Goal: Task Accomplishment & Management: Complete application form

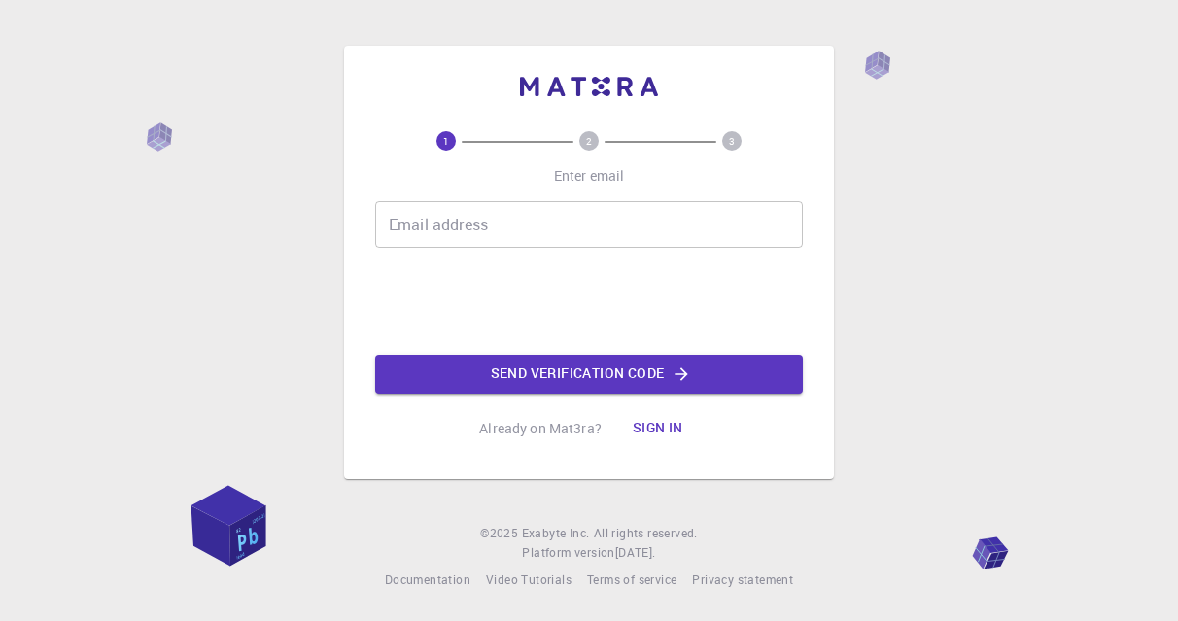
click at [603, 218] on input "Email address" at bounding box center [589, 224] width 428 height 47
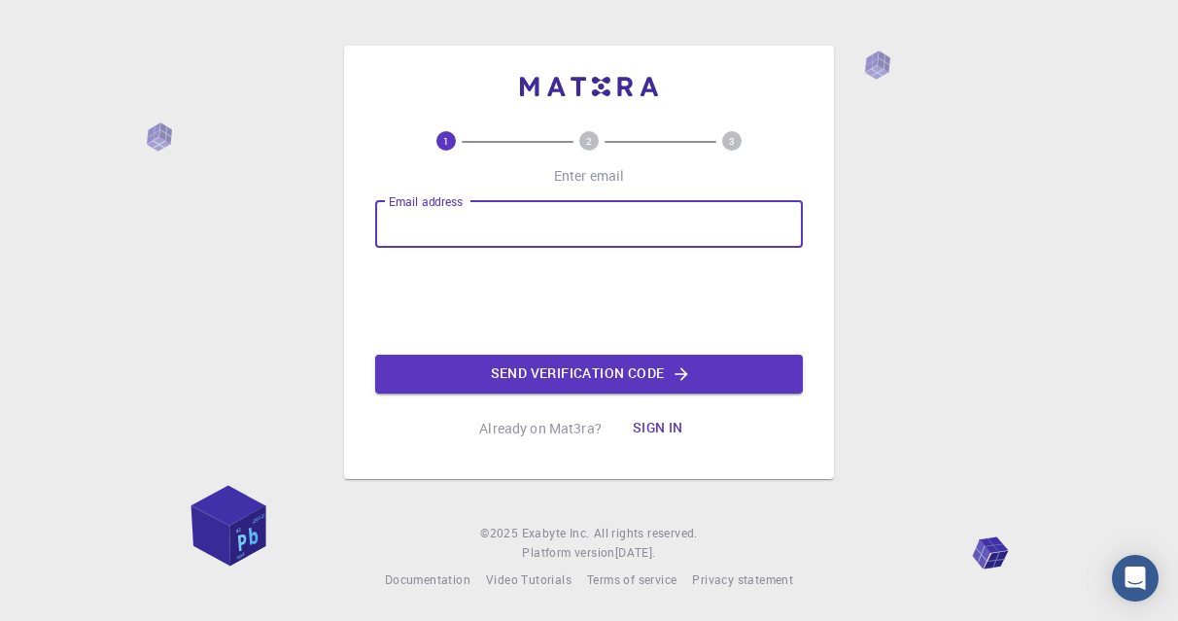
type input "[EMAIL_ADDRESS][DOMAIN_NAME]"
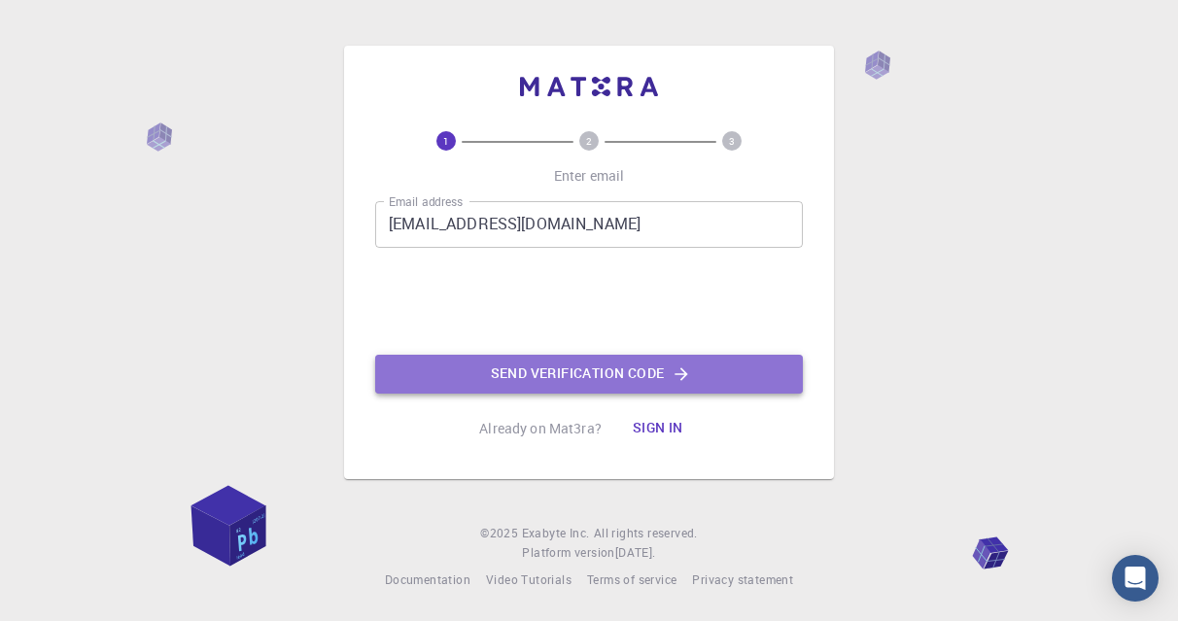
click at [544, 381] on button "Send verification code" at bounding box center [589, 374] width 428 height 39
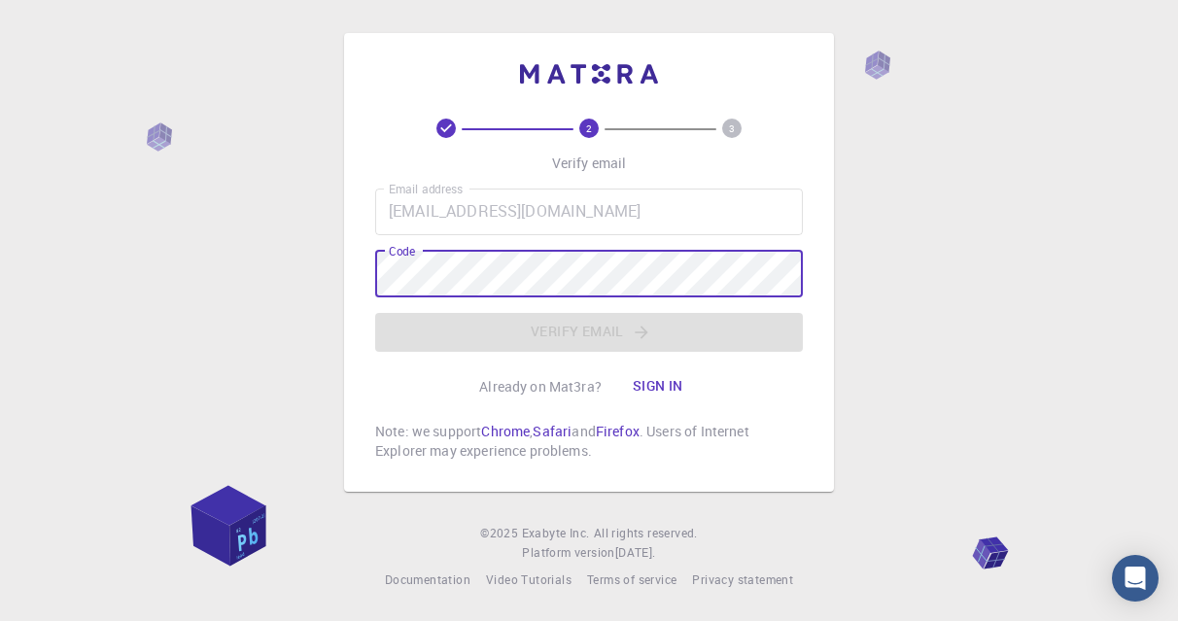
click at [483, 209] on input "[EMAIL_ADDRESS][DOMAIN_NAME]" at bounding box center [589, 212] width 428 height 47
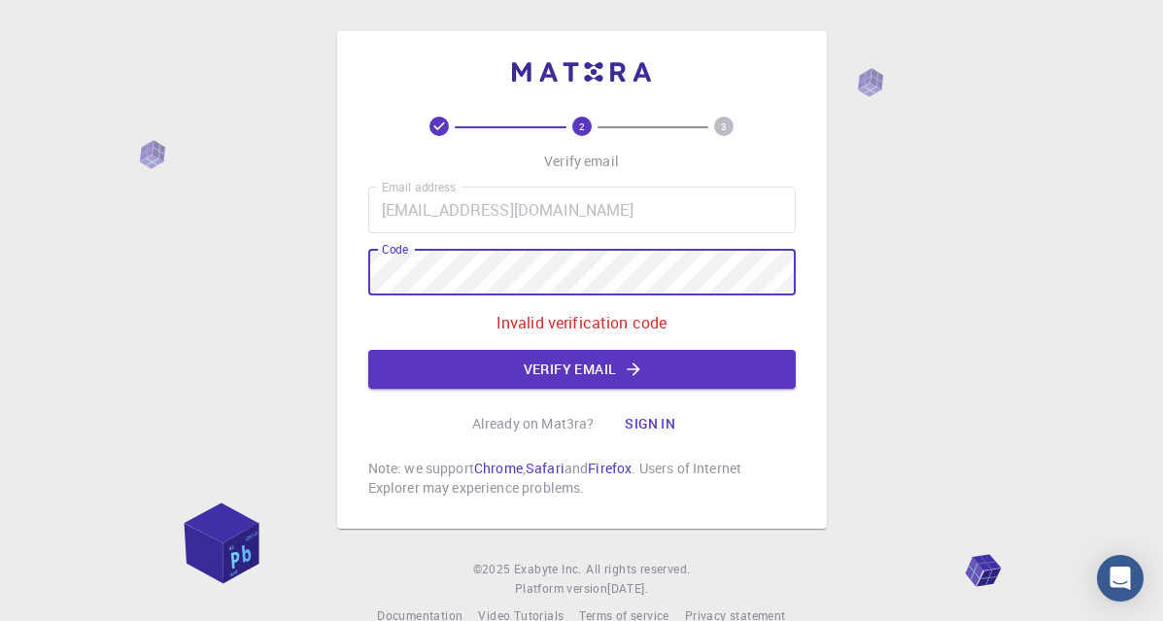
click at [453, 190] on label "Email address" at bounding box center [419, 187] width 74 height 17
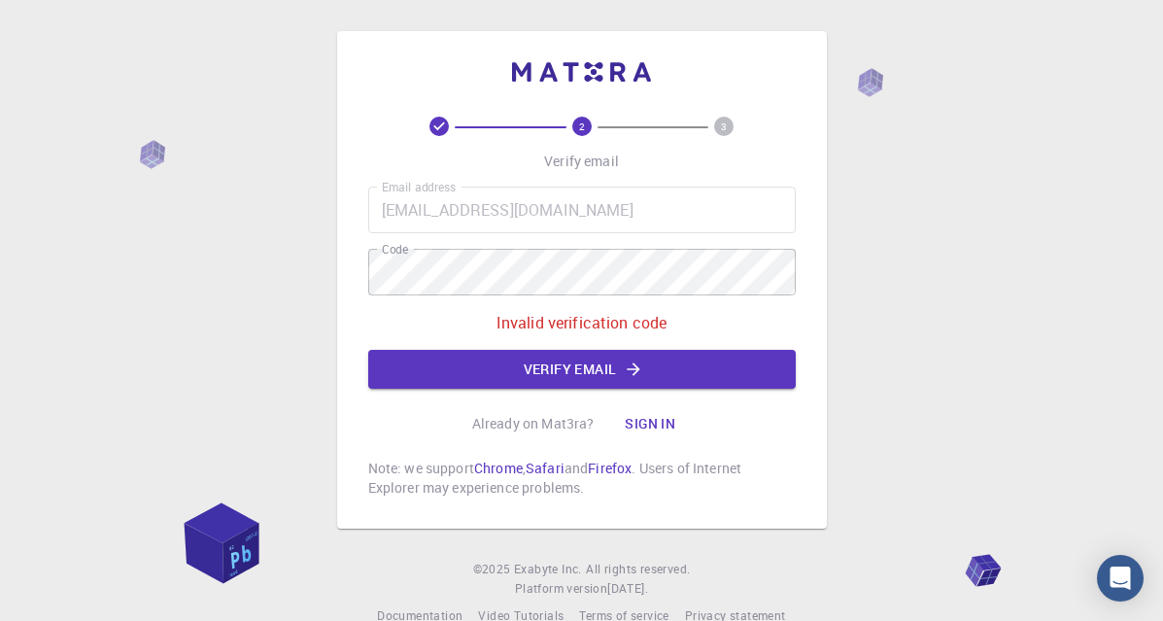
click at [443, 123] on icon at bounding box center [439, 126] width 19 height 19
click at [605, 372] on button "Verify email" at bounding box center [582, 369] width 428 height 39
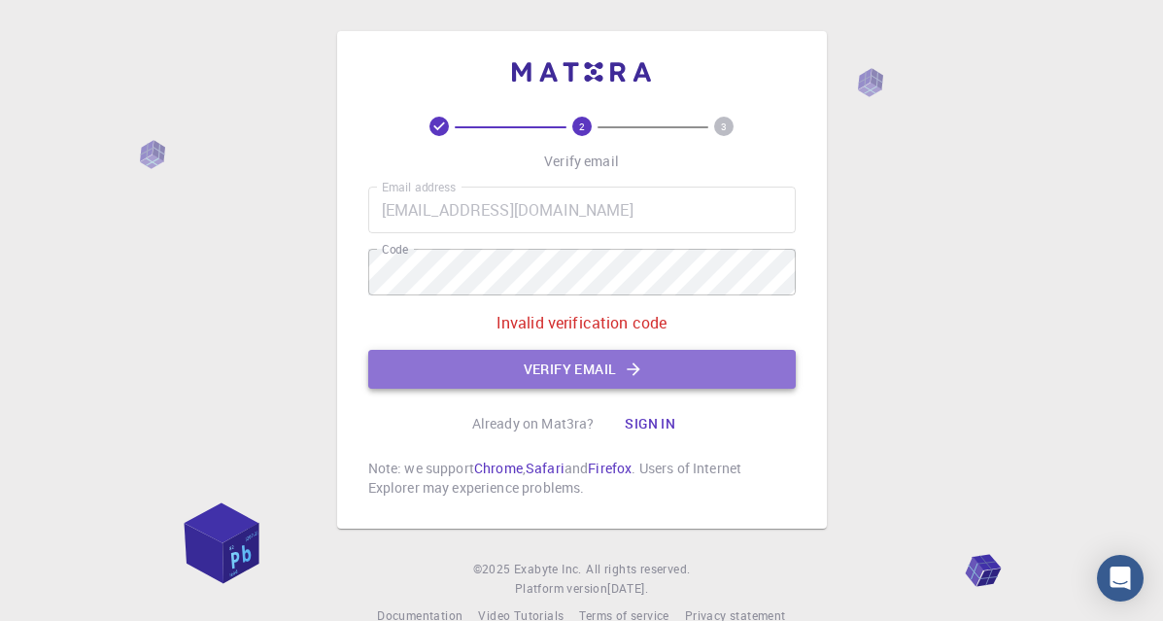
click at [611, 366] on button "Verify email" at bounding box center [582, 369] width 428 height 39
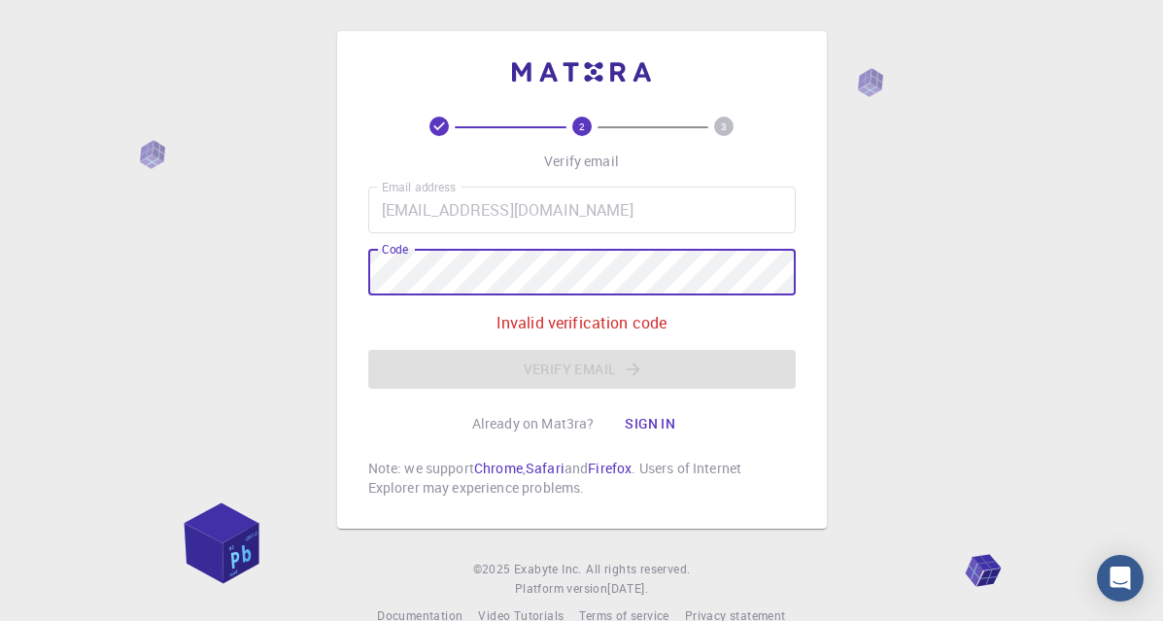
click at [434, 192] on label "Email address" at bounding box center [419, 187] width 74 height 17
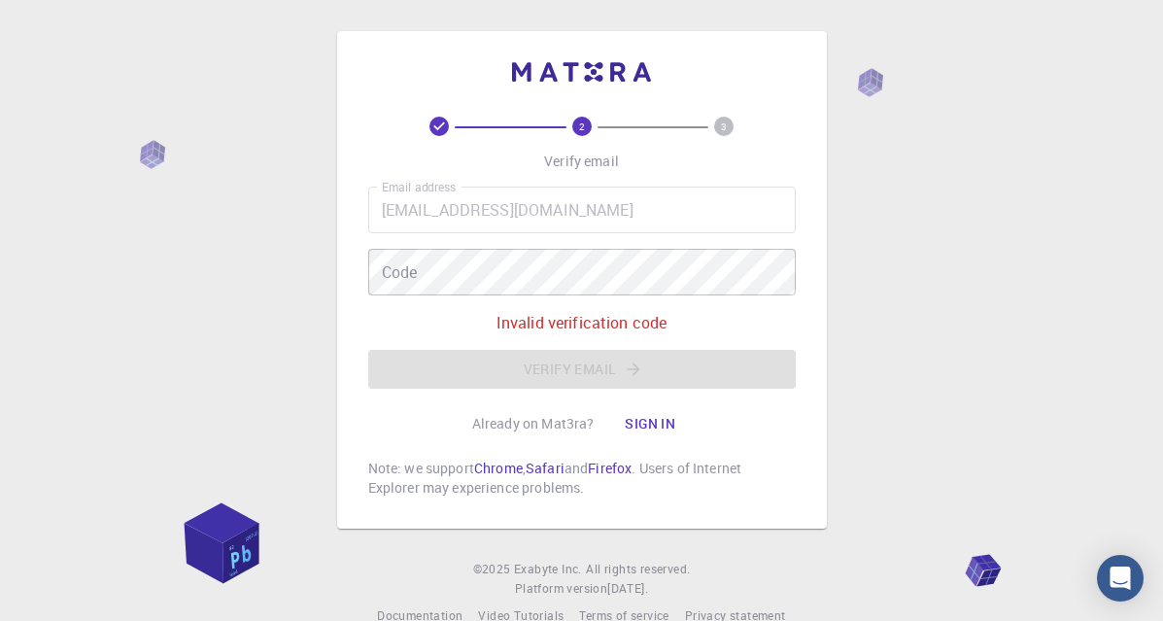
click at [1056, 260] on div "2 3 Verify email Email address [EMAIL_ADDRESS][DOMAIN_NAME] Email address Code …" at bounding box center [581, 328] width 1163 height 657
click at [572, 147] on div "2 3 Verify email Email address [EMAIL_ADDRESS][DOMAIN_NAME] Email address Code …" at bounding box center [582, 307] width 428 height 381
drag, startPoint x: 545, startPoint y: 239, endPoint x: 541, endPoint y: 216, distance: 23.6
click at [544, 237] on div "Email address [EMAIL_ADDRESS][DOMAIN_NAME] Email address Code Code Invalid veri…" at bounding box center [582, 288] width 428 height 202
click at [541, 216] on input "[EMAIL_ADDRESS][DOMAIN_NAME]" at bounding box center [582, 210] width 428 height 47
